Goal: Navigation & Orientation: Find specific page/section

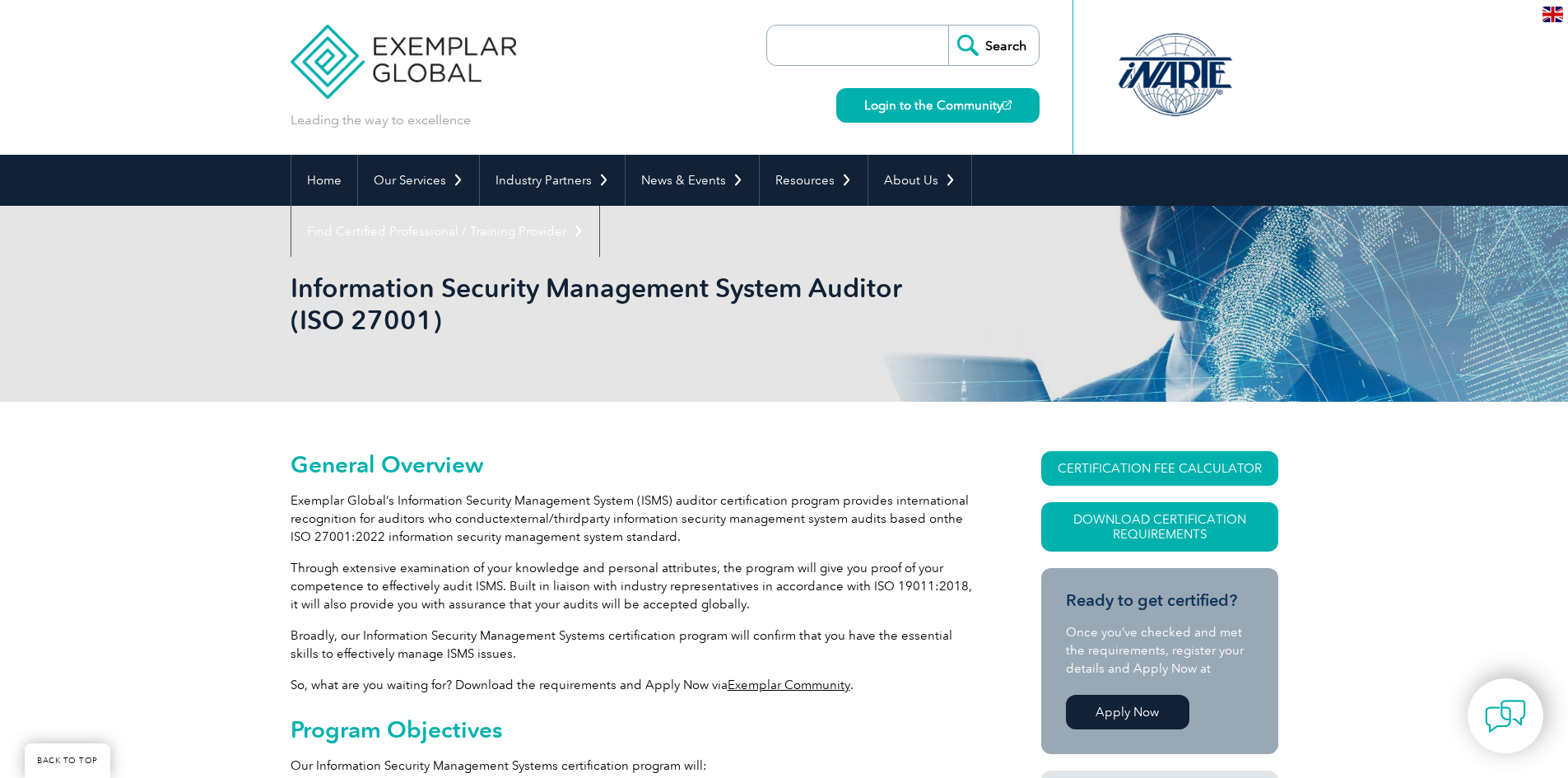
scroll to position [329, 0]
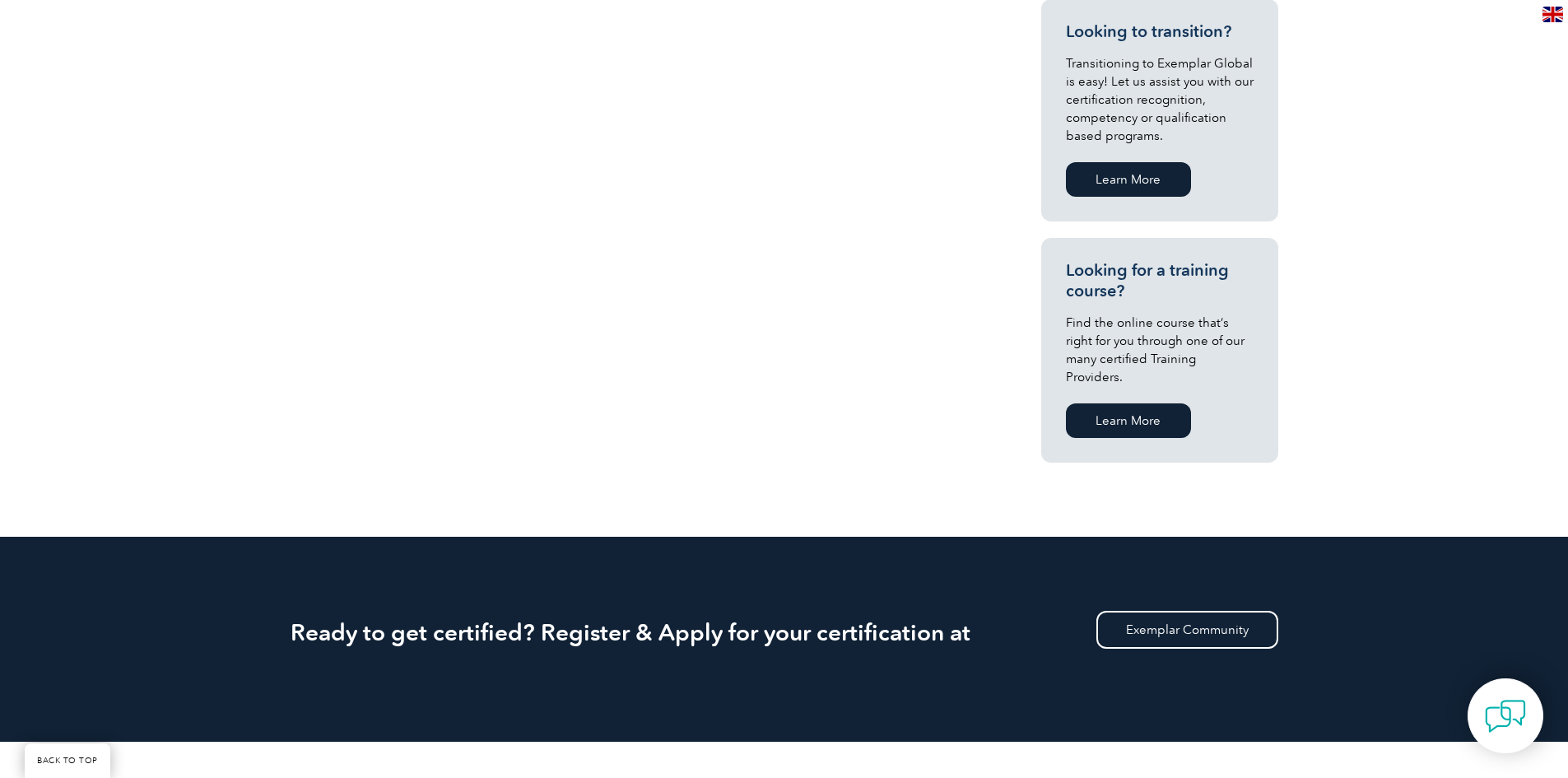
scroll to position [1647, 0]
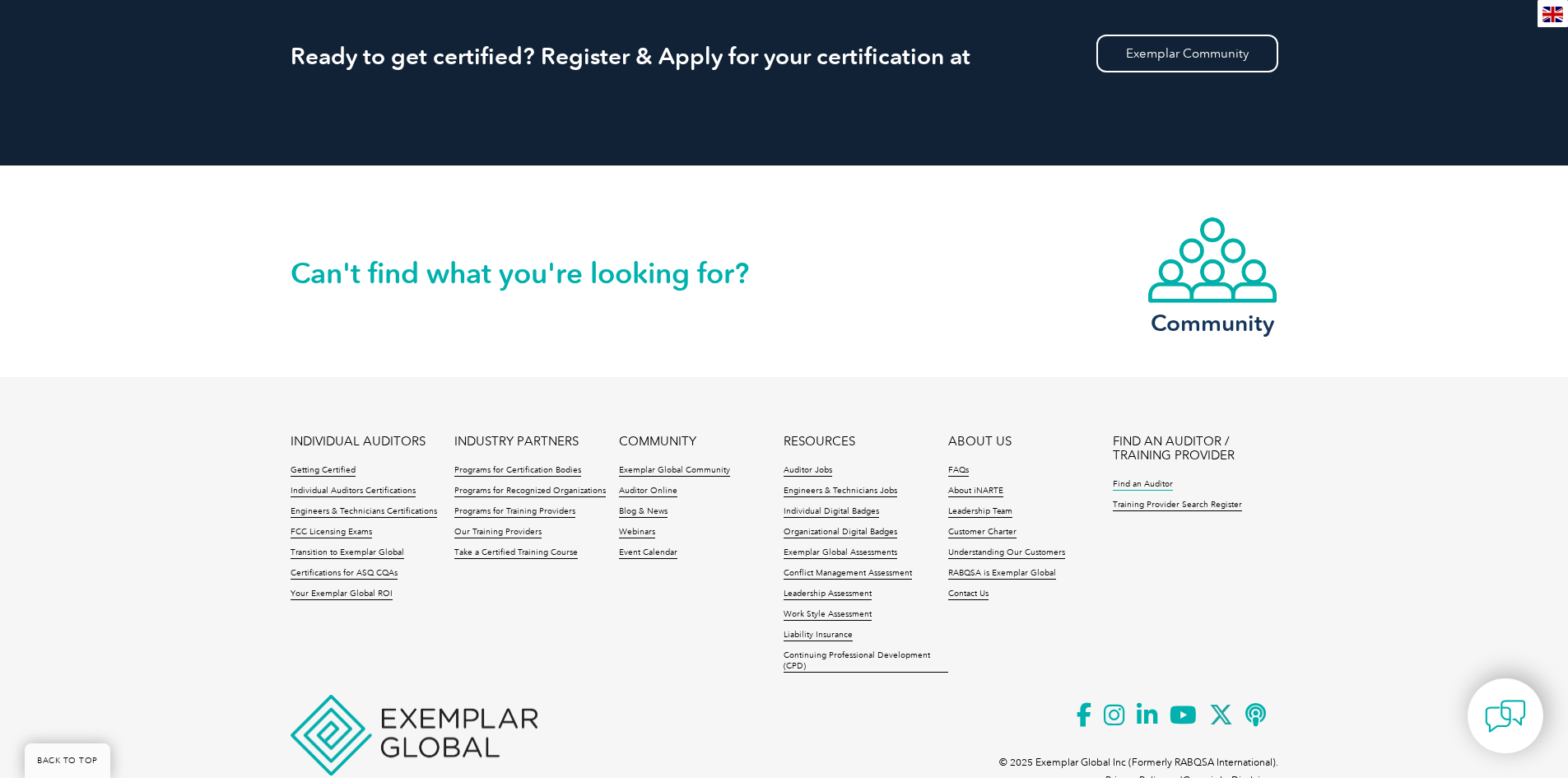
click at [1144, 479] on link "Find an Auditor" at bounding box center [1142, 485] width 60 height 12
